Goal: Information Seeking & Learning: Learn about a topic

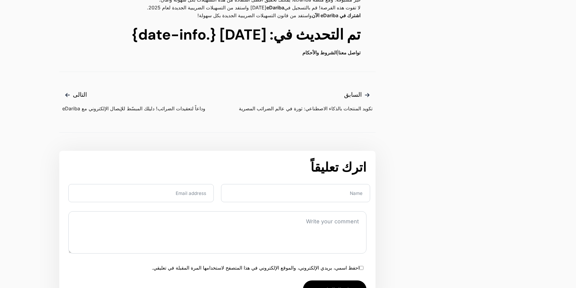
scroll to position [1117, 0]
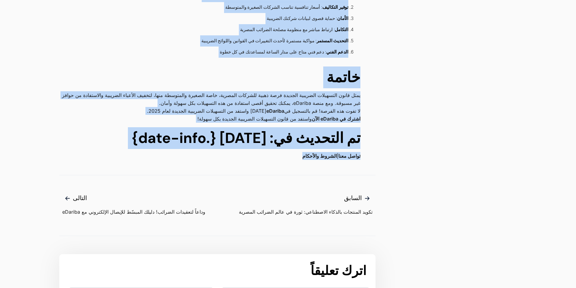
drag, startPoint x: 368, startPoint y: 46, endPoint x: 112, endPoint y: 139, distance: 272.9
copy main "كل ما تحتاج معرفته عن قانون التسهيلات الضريبية الجديدة 2025 – الدليل الشامل للش…"
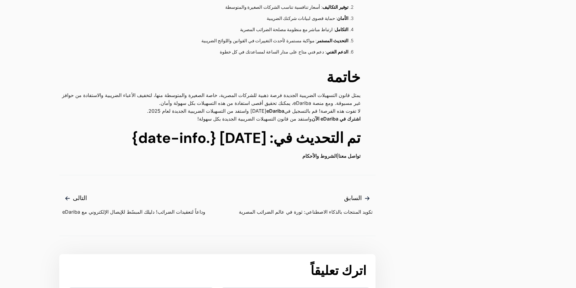
click at [282, 175] on nav "تصفّح المقالات السابق تكويد المنتجات بالذكاء الاصطناعي: ثورة في عالم الضرائب ال…" at bounding box center [217, 205] width 316 height 61
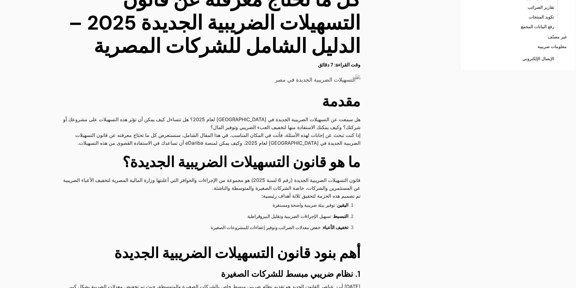
scroll to position [0, 0]
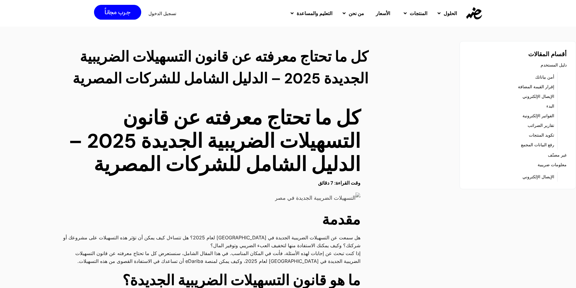
click at [541, 115] on link "الفواتير الإلكترونية" at bounding box center [539, 116] width 32 height 8
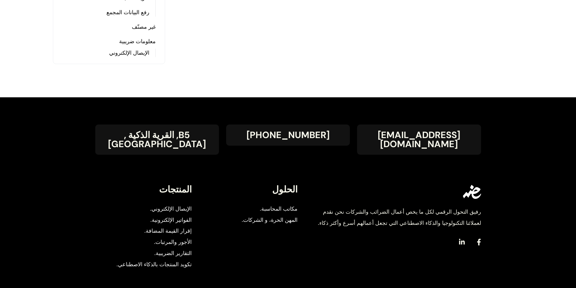
scroll to position [151, 0]
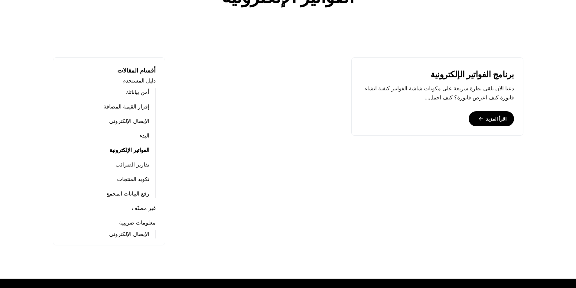
click at [142, 162] on link "تقارير الضرائب" at bounding box center [133, 165] width 34 height 8
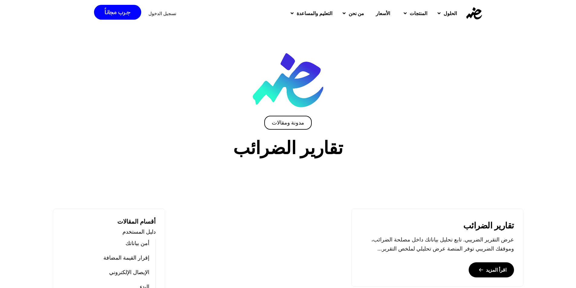
click at [140, 257] on link "إقرار القيمة المضافة" at bounding box center [126, 258] width 46 height 8
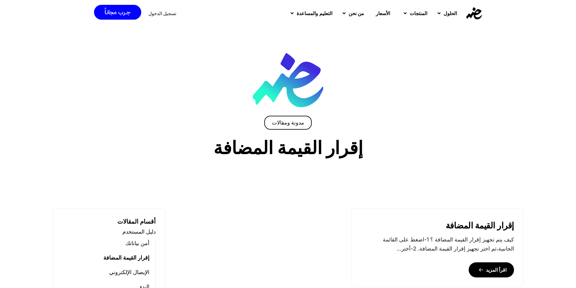
scroll to position [121, 0]
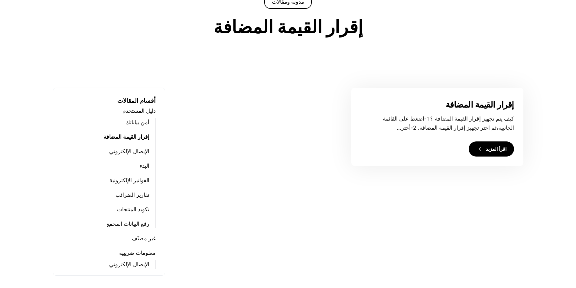
click at [485, 147] on link "اقرأ المزيد" at bounding box center [491, 149] width 45 height 15
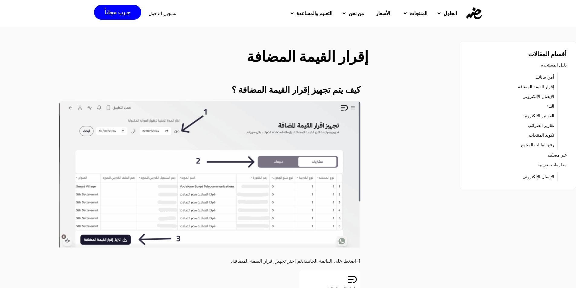
click at [542, 96] on link "الإيصال الإلكتروني" at bounding box center [539, 96] width 32 height 8
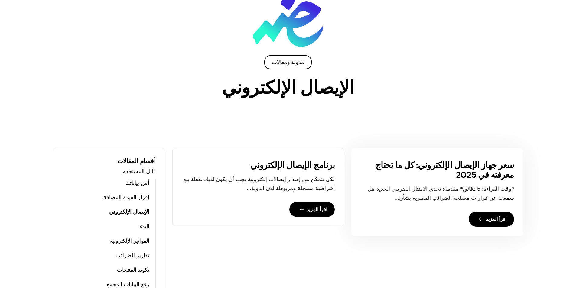
scroll to position [121, 0]
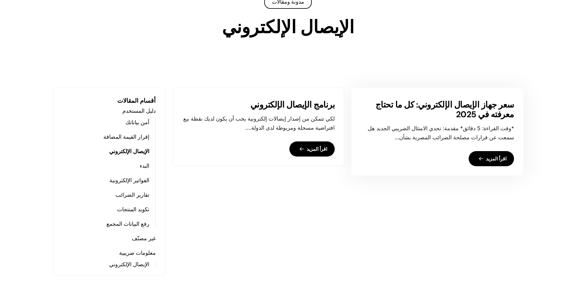
click at [489, 157] on link "اقرأ المزيد" at bounding box center [491, 158] width 45 height 15
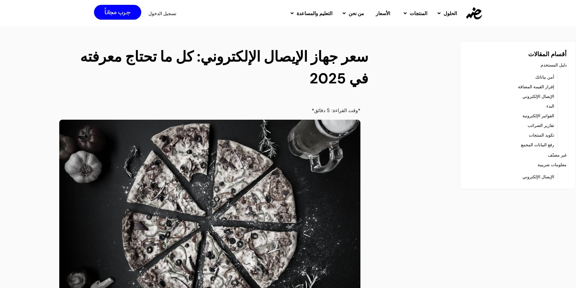
click at [529, 145] on link "رفع البيانات المجمع" at bounding box center [537, 145] width 33 height 8
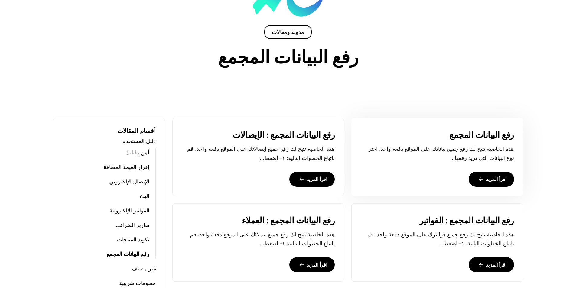
scroll to position [121, 0]
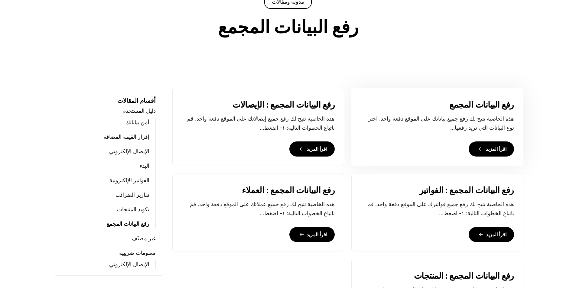
click at [490, 154] on link "اقرأ المزيد" at bounding box center [491, 149] width 45 height 15
click at [313, 140] on div "رفع البيانات المجمع : الإيصالات هذه الخاصية تتيح لك رفع جميع إيصالاتك على الموق…" at bounding box center [259, 127] width 172 height 78
click at [312, 145] on link "اقرأ المزيد" at bounding box center [312, 149] width 45 height 15
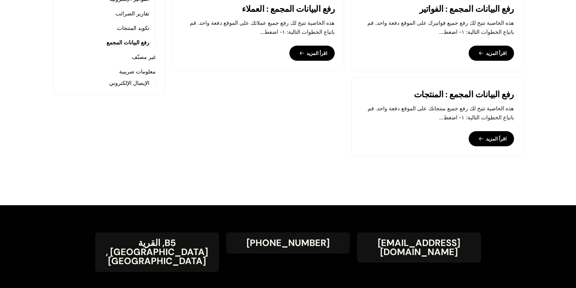
scroll to position [151, 0]
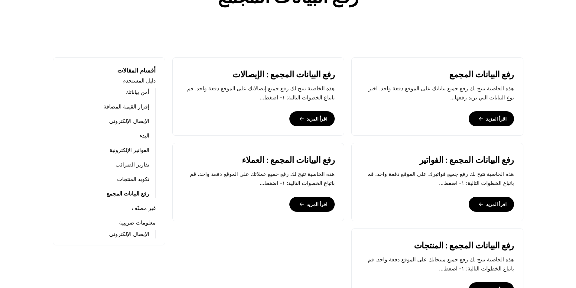
click at [140, 166] on link "تقارير الضرائب" at bounding box center [133, 165] width 34 height 8
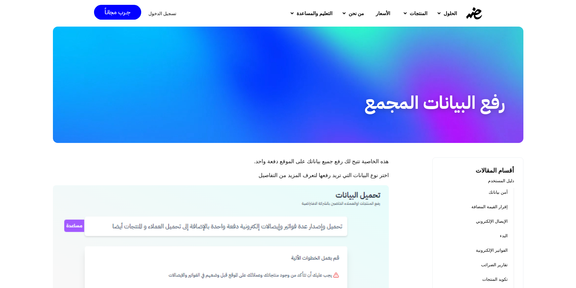
scroll to position [91, 0]
